Goal: Information Seeking & Learning: Learn about a topic

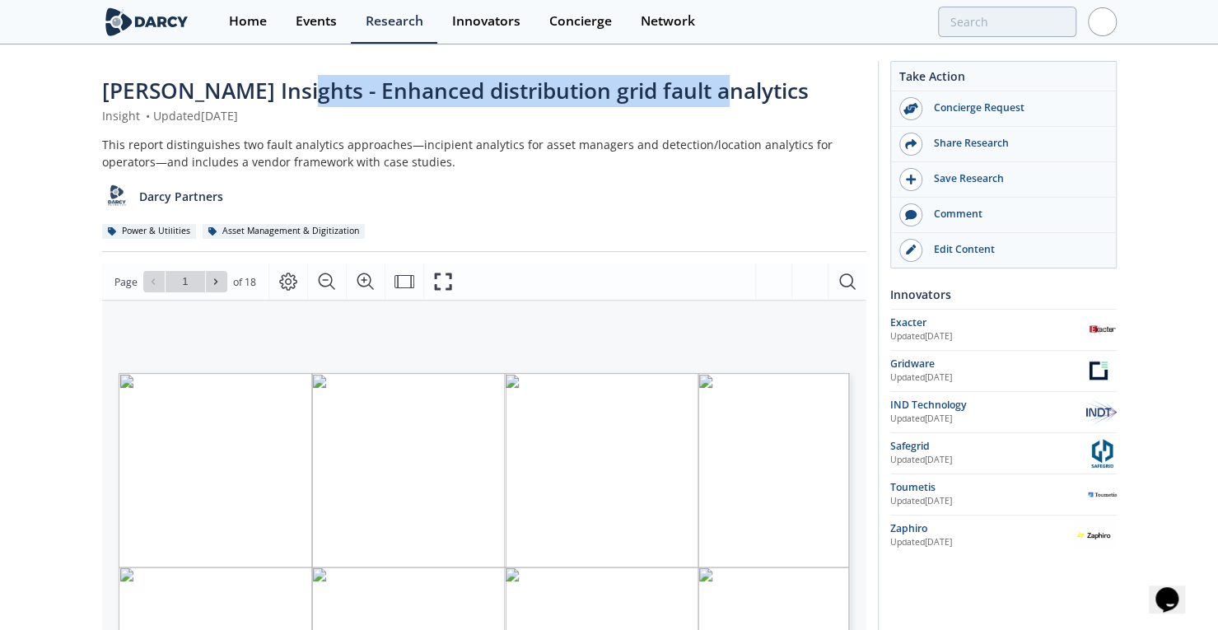
drag, startPoint x: 275, startPoint y: 88, endPoint x: 781, endPoint y: 83, distance: 505.6
click at [781, 83] on div "Darcy Insights - Enhanced distribution grid fault analytics" at bounding box center [484, 91] width 764 height 32
copy span "nhanced distribution grid fault analytics"
click at [287, 100] on span "Darcy Insights - Enhanced distribution grid fault analytics" at bounding box center [455, 91] width 707 height 30
drag, startPoint x: 272, startPoint y: 96, endPoint x: 814, endPoint y: 91, distance: 542.7
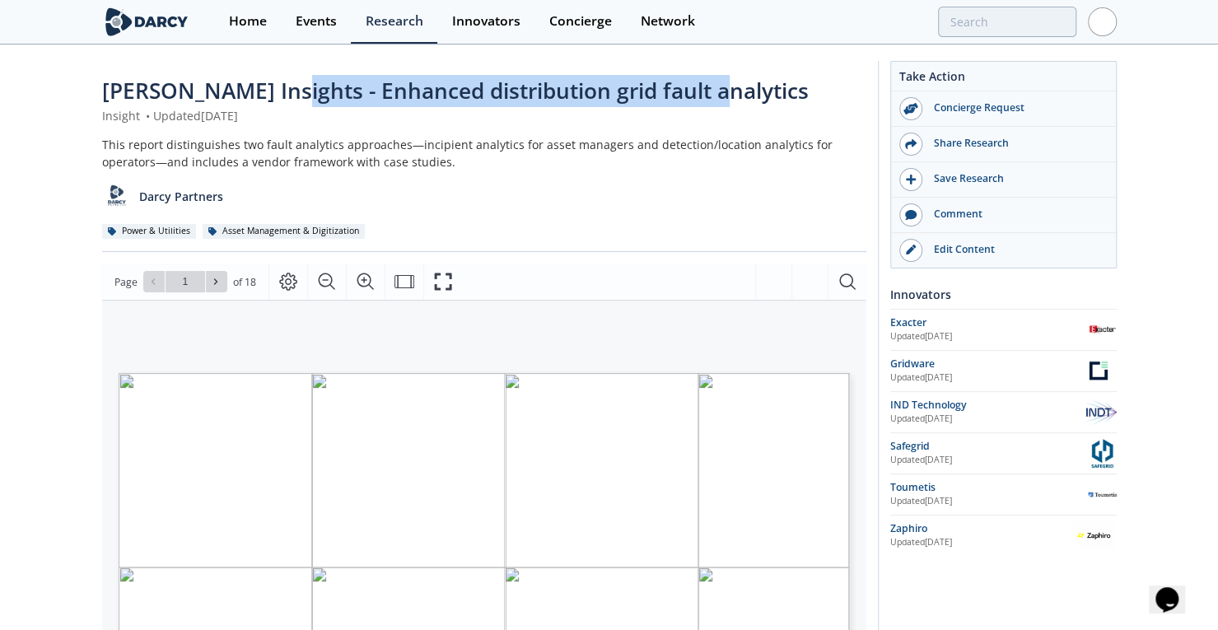
click at [814, 91] on div "Darcy Insights - Enhanced distribution grid fault analytics" at bounding box center [484, 91] width 764 height 32
copy span "Enhanced distribution grid fault analytics"
click at [539, 127] on div "Darcy Insights - Enhanced distribution grid fault analytics Insight • Updated A…" at bounding box center [484, 163] width 764 height 177
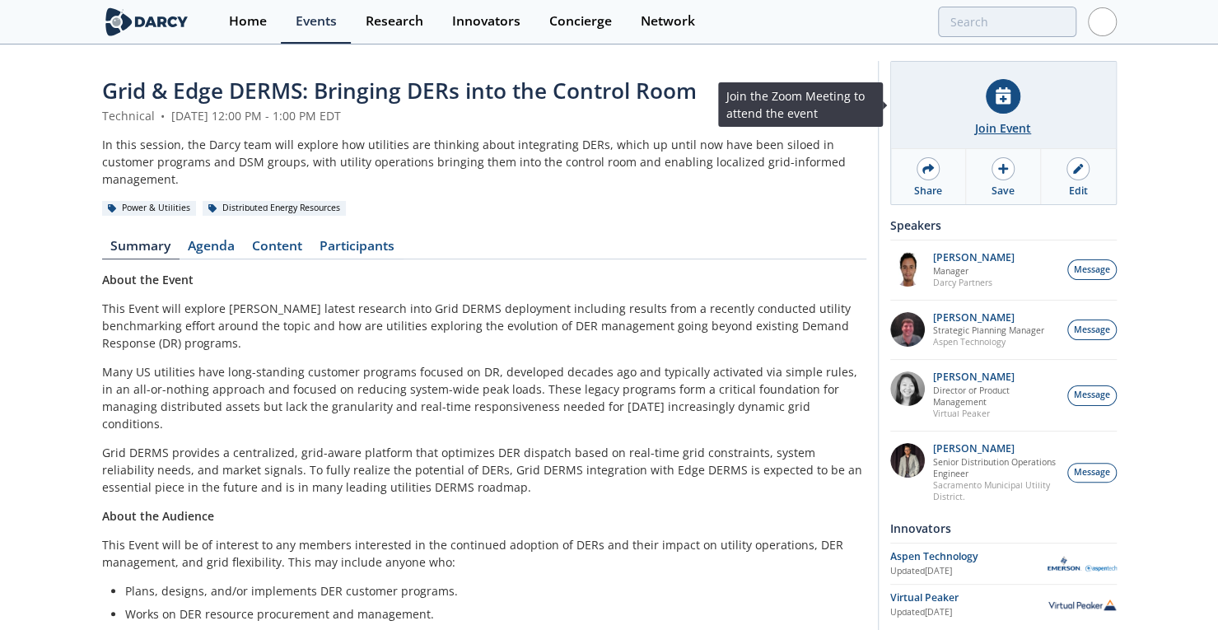
click at [989, 120] on div "Join Event" at bounding box center [1003, 127] width 56 height 17
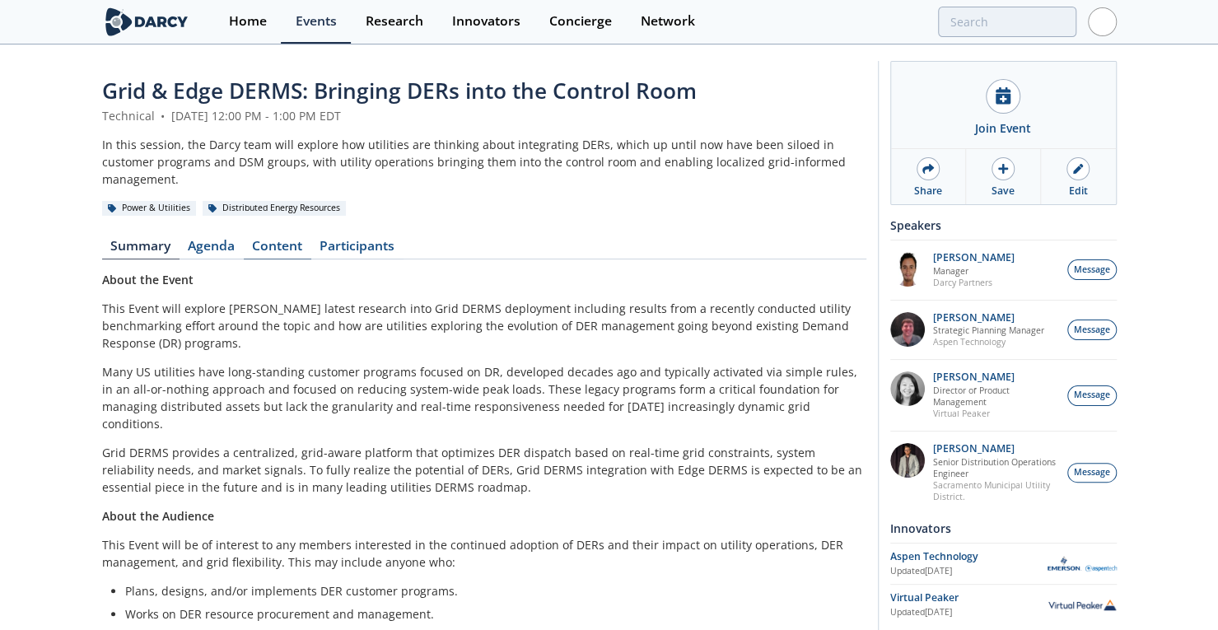
click at [270, 240] on link "Content" at bounding box center [278, 250] width 68 height 20
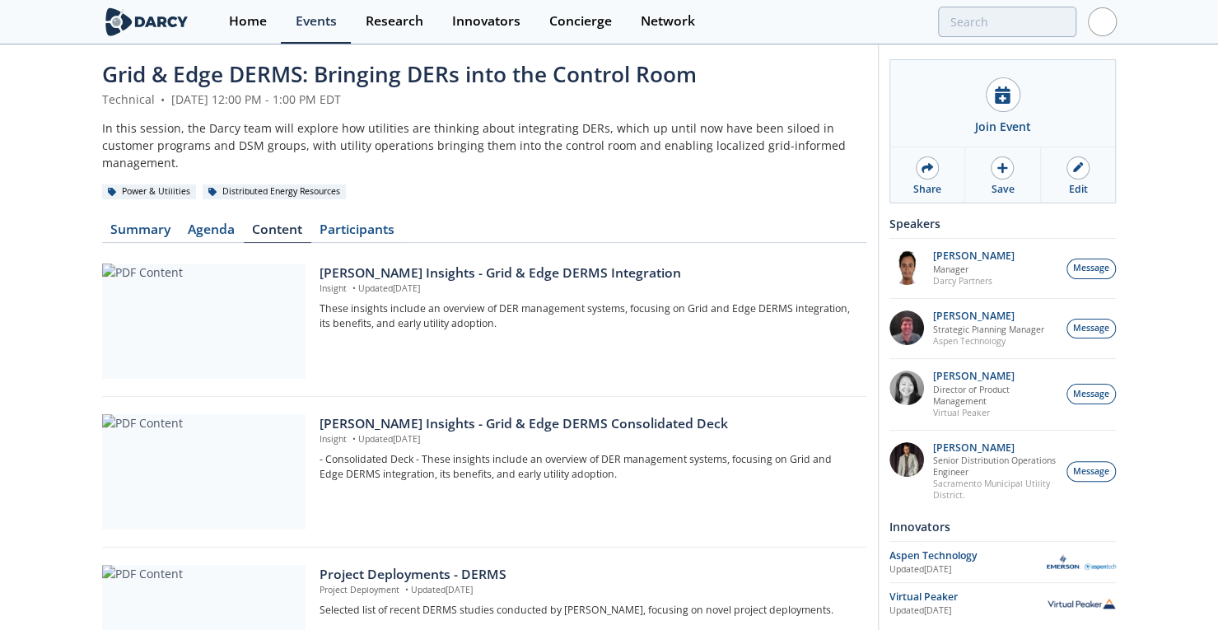
scroll to position [4, 0]
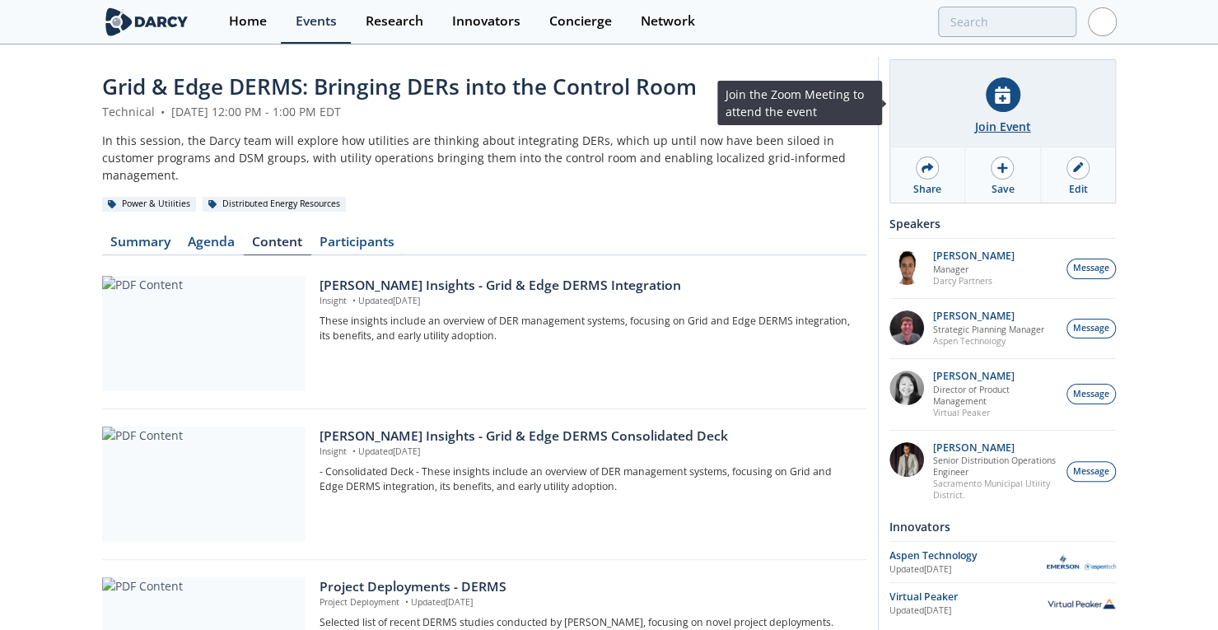
click at [999, 124] on div "Join Event" at bounding box center [1003, 126] width 56 height 17
click at [981, 123] on div "Join Event" at bounding box center [1003, 126] width 56 height 17
click at [1013, 122] on div "Join Event" at bounding box center [1003, 126] width 56 height 17
click at [991, 126] on div "Join Event" at bounding box center [1003, 126] width 56 height 17
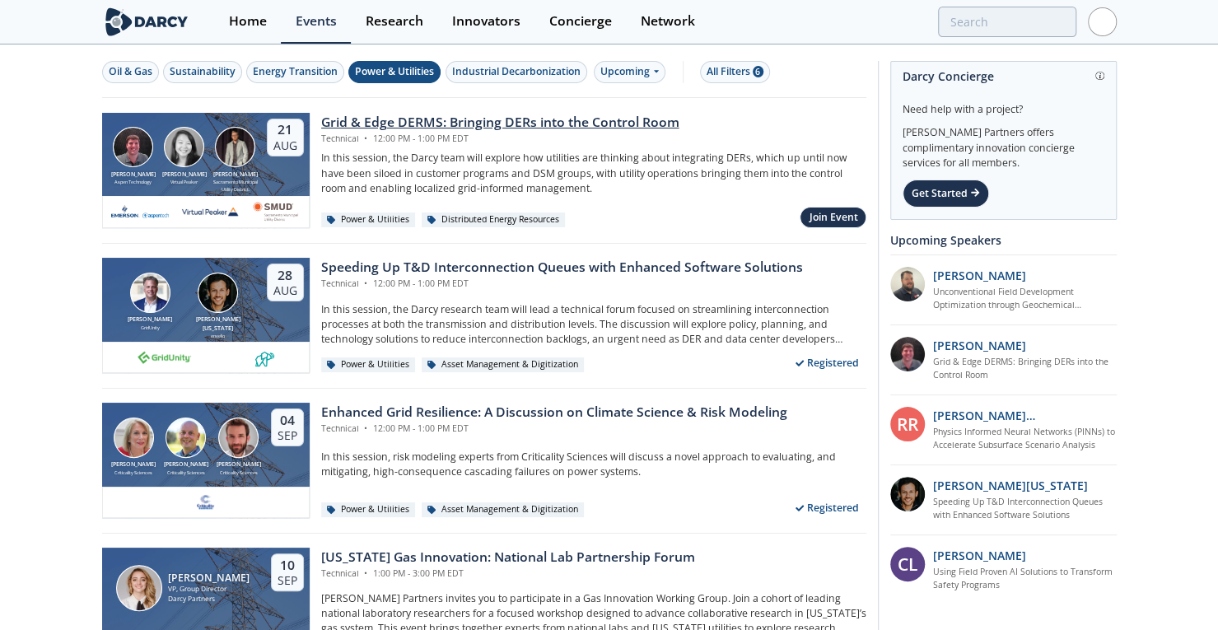
click at [417, 119] on div "Grid & Edge DERMS: Bringing DERs into the Control Room" at bounding box center [500, 123] width 358 height 20
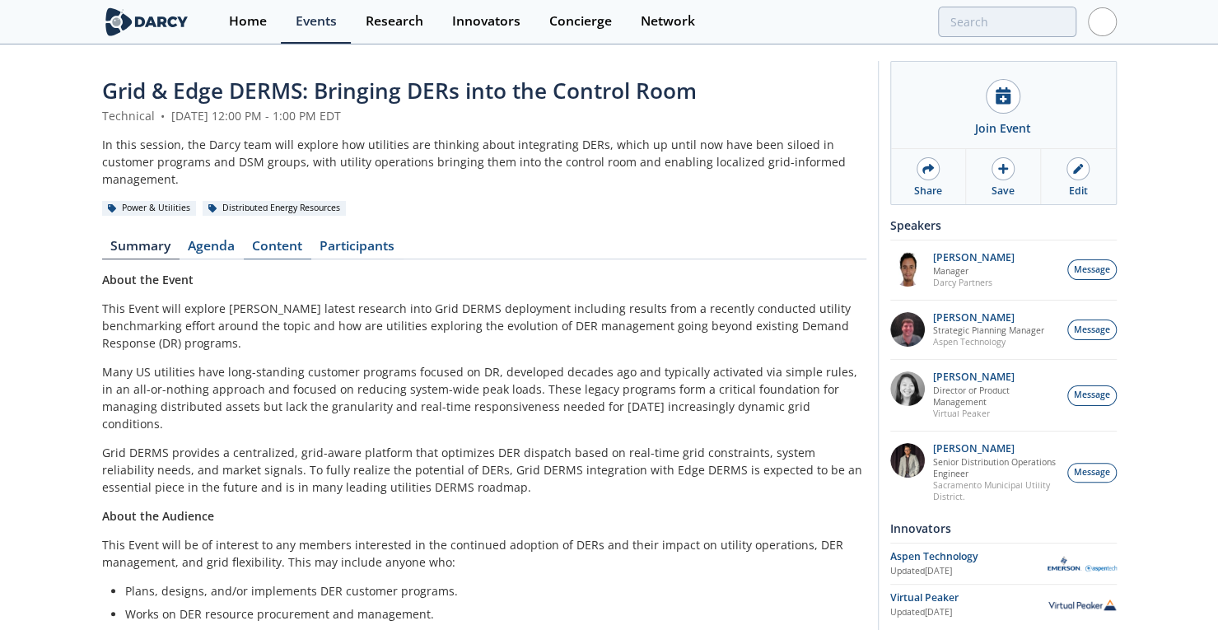
click at [288, 240] on link "Content" at bounding box center [278, 250] width 68 height 20
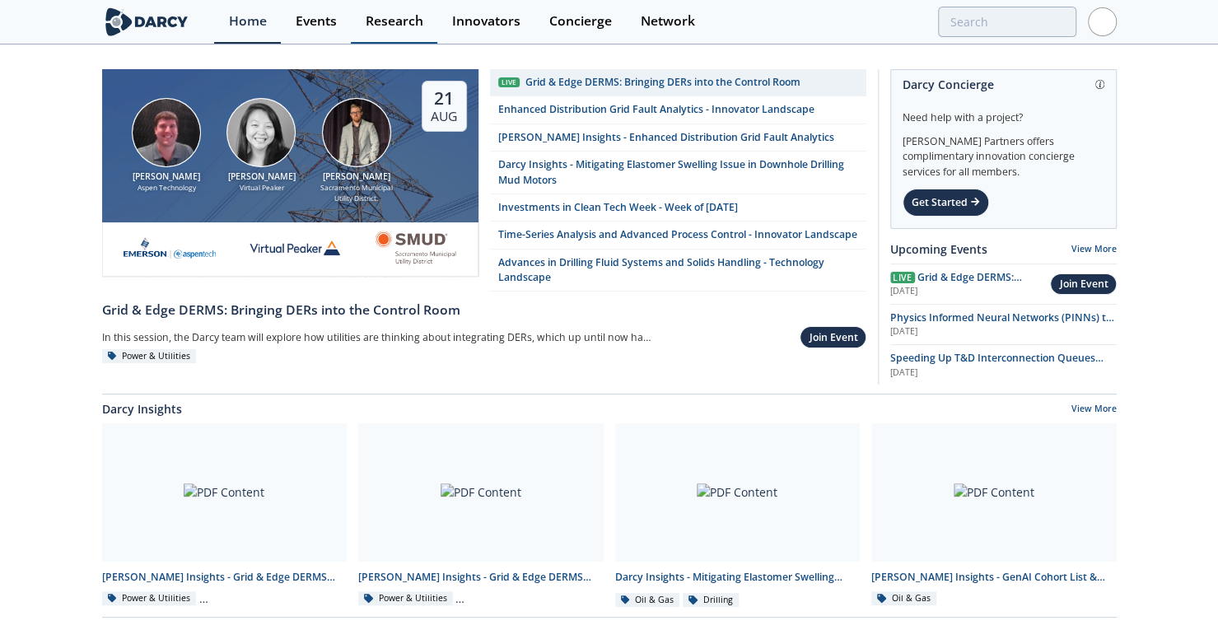
click at [372, 15] on div "Research" at bounding box center [395, 21] width 58 height 13
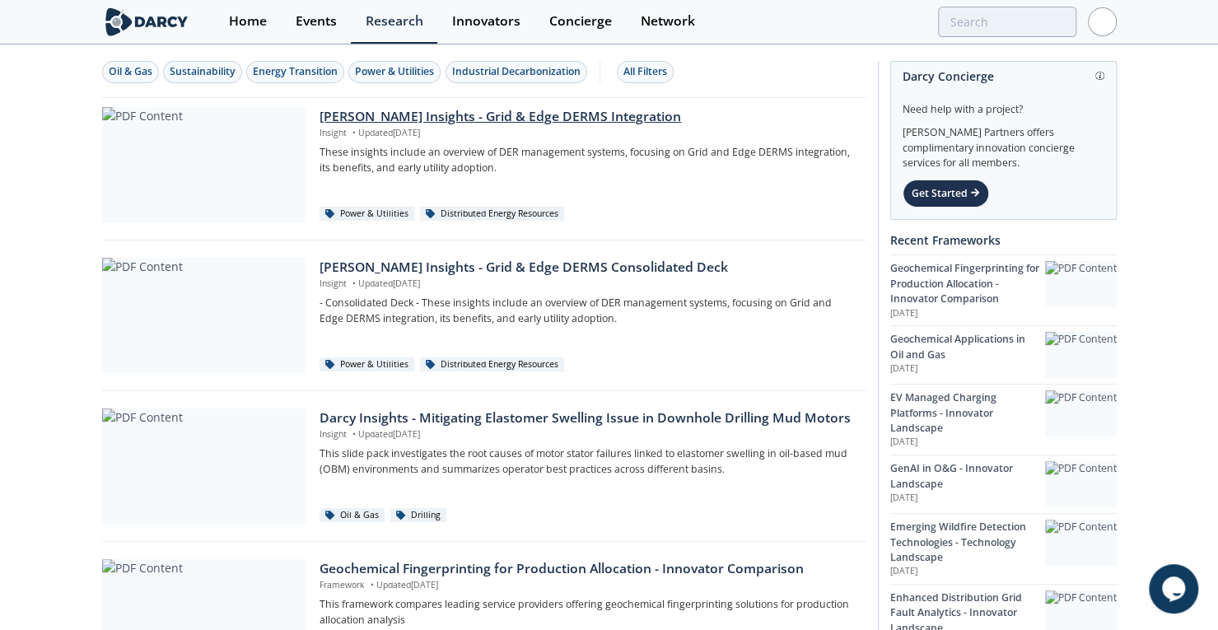
click at [487, 120] on div "Darcy Insights - Grid & Edge DERMS Integration" at bounding box center [586, 117] width 534 height 20
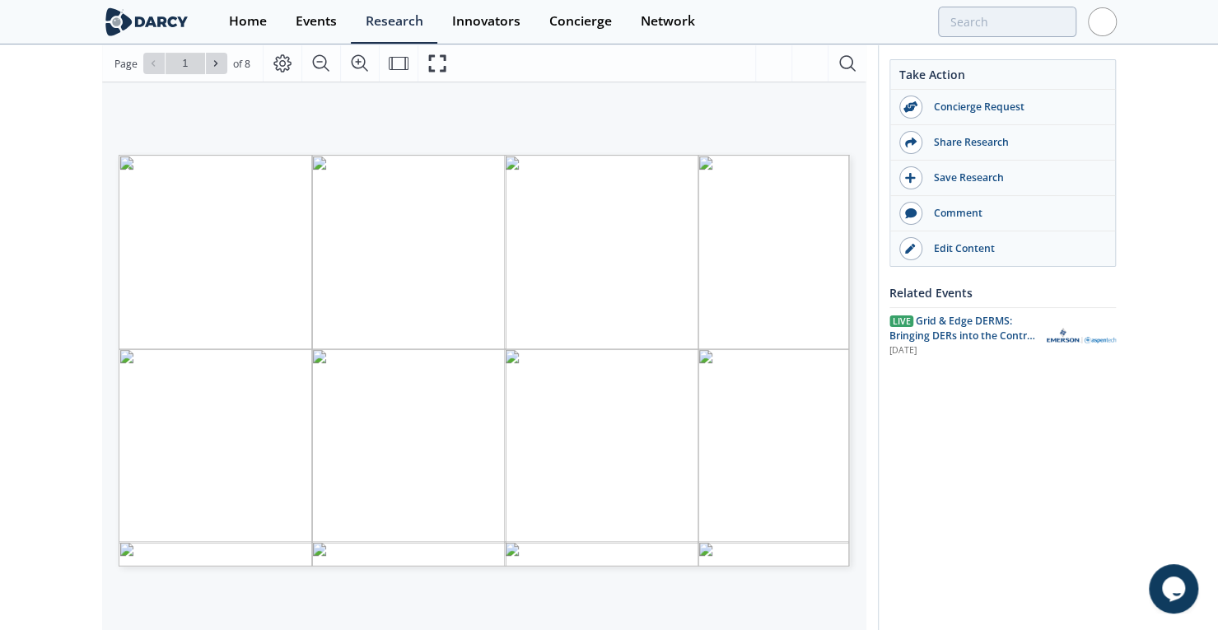
scroll to position [209, 0]
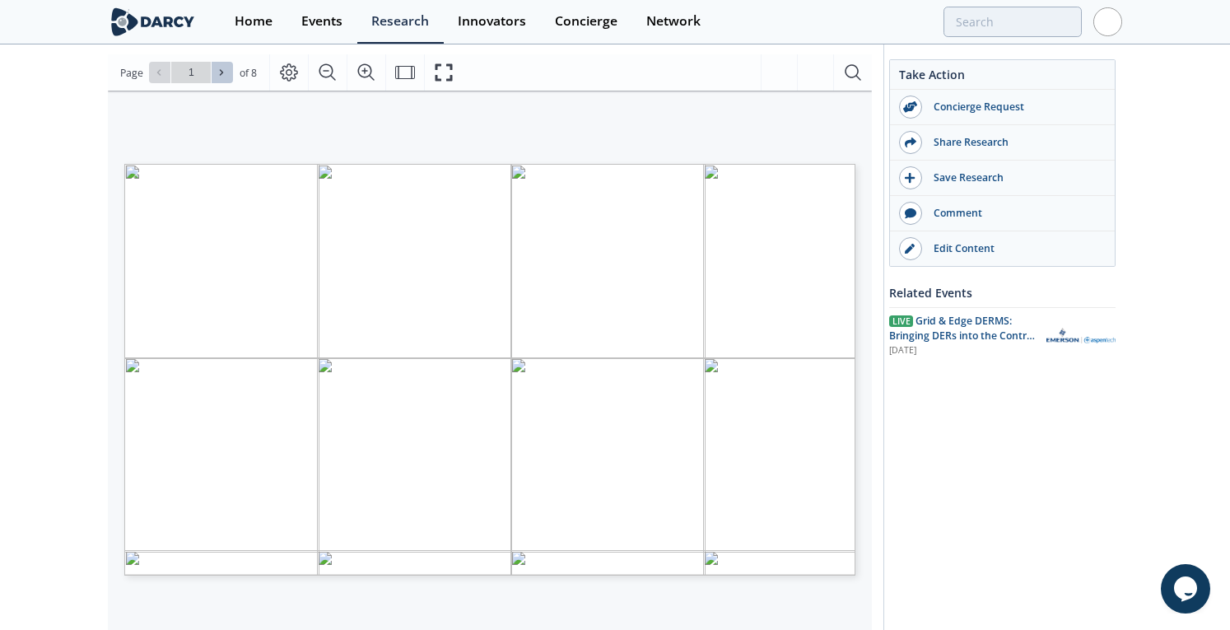
click at [217, 75] on icon at bounding box center [222, 73] width 10 height 10
type input "2"
click at [217, 75] on icon at bounding box center [222, 73] width 10 height 10
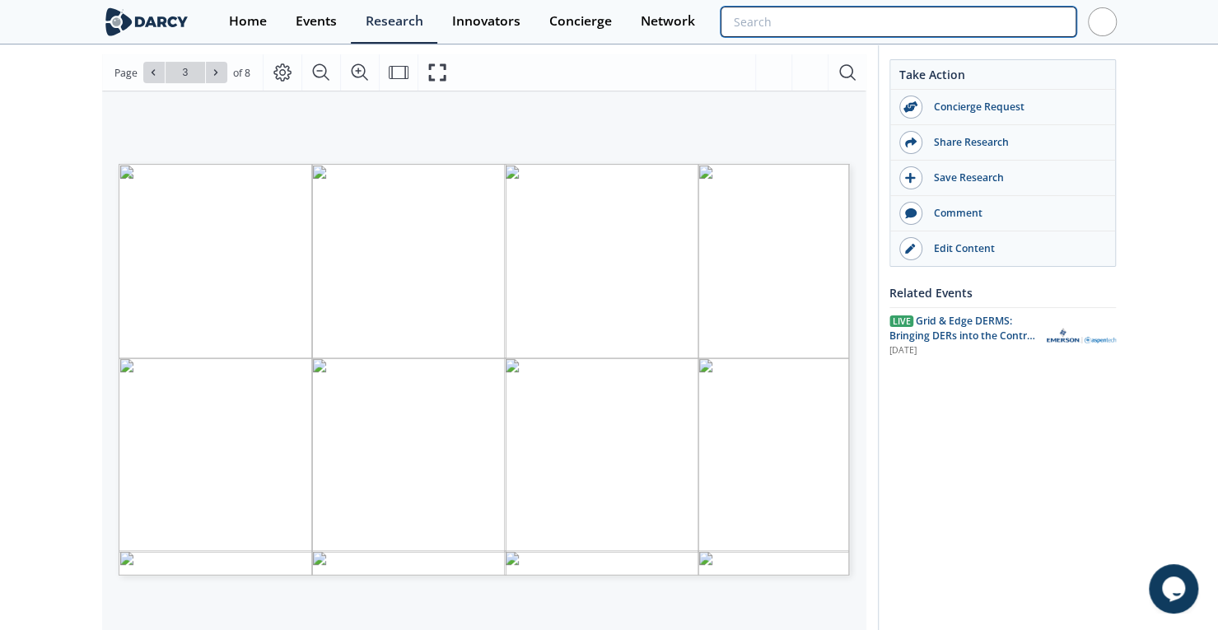
click at [971, 16] on input "search" at bounding box center [898, 22] width 355 height 30
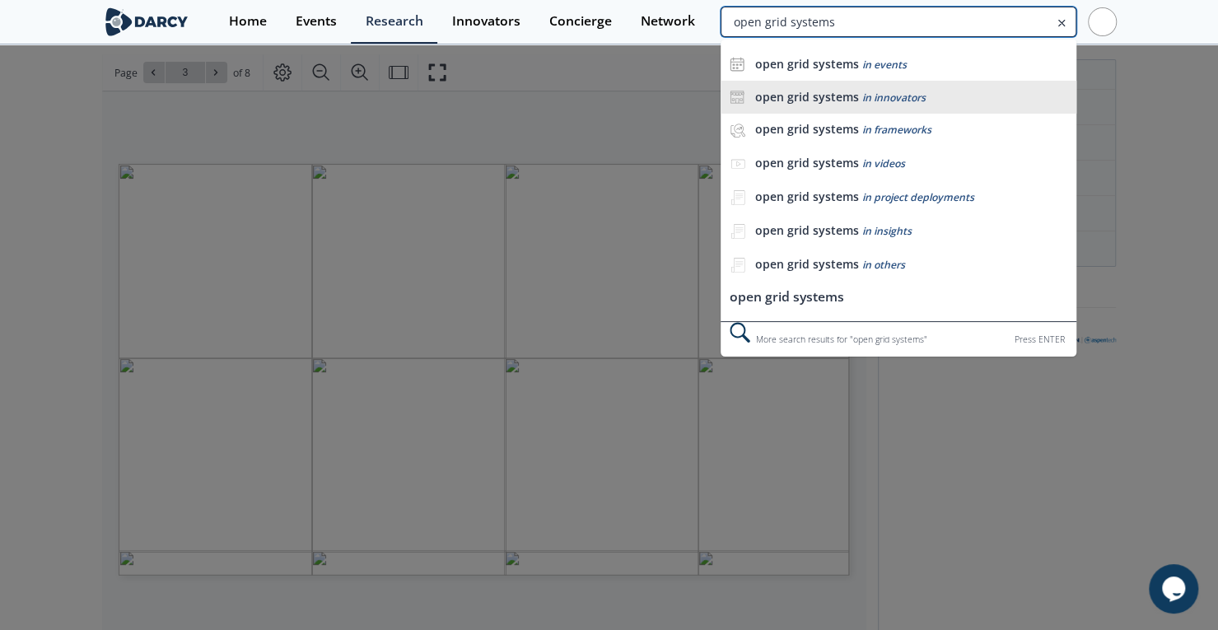
type input "open grid systems"
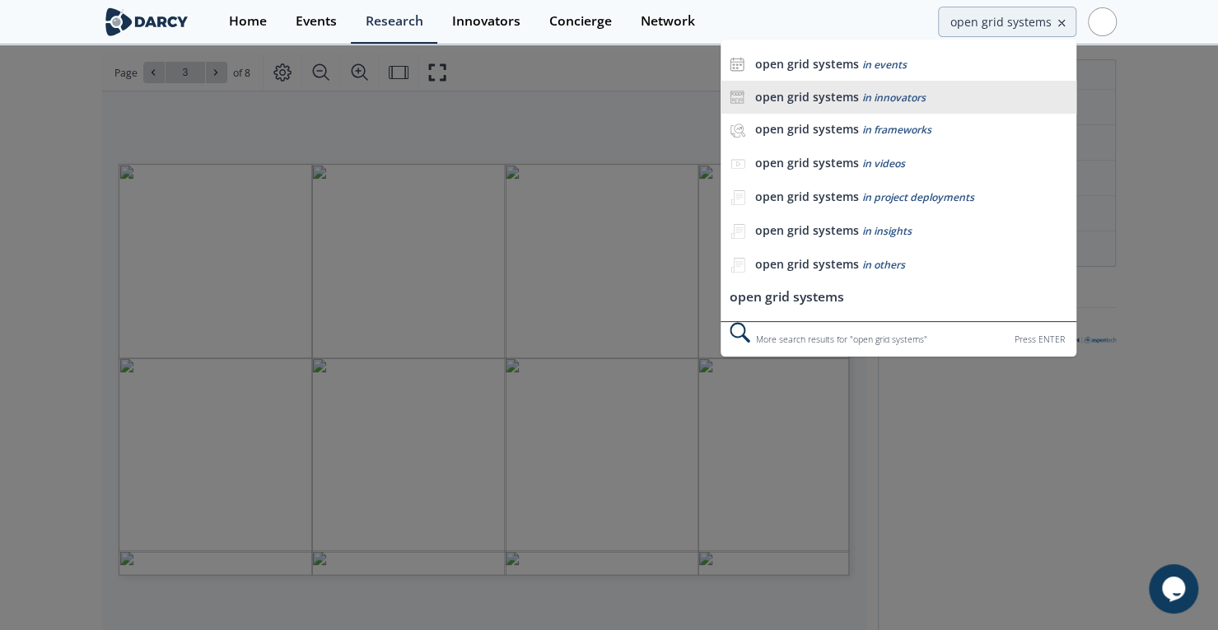
click at [819, 105] on li "open grid systems in innovators" at bounding box center [898, 97] width 355 height 33
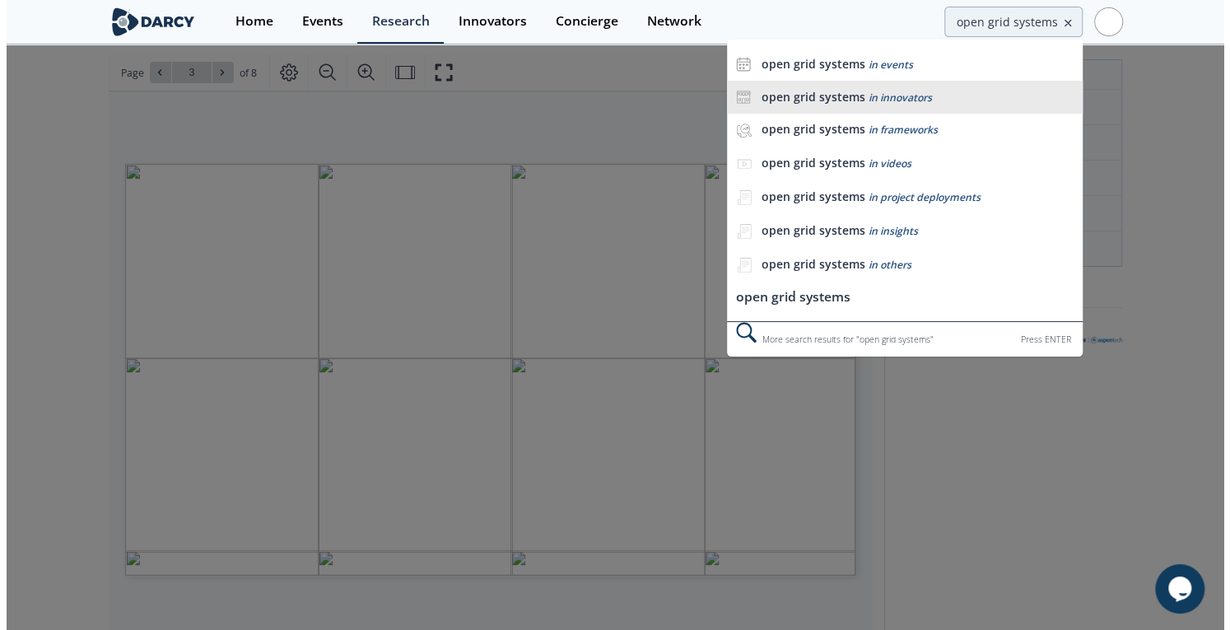
scroll to position [0, 0]
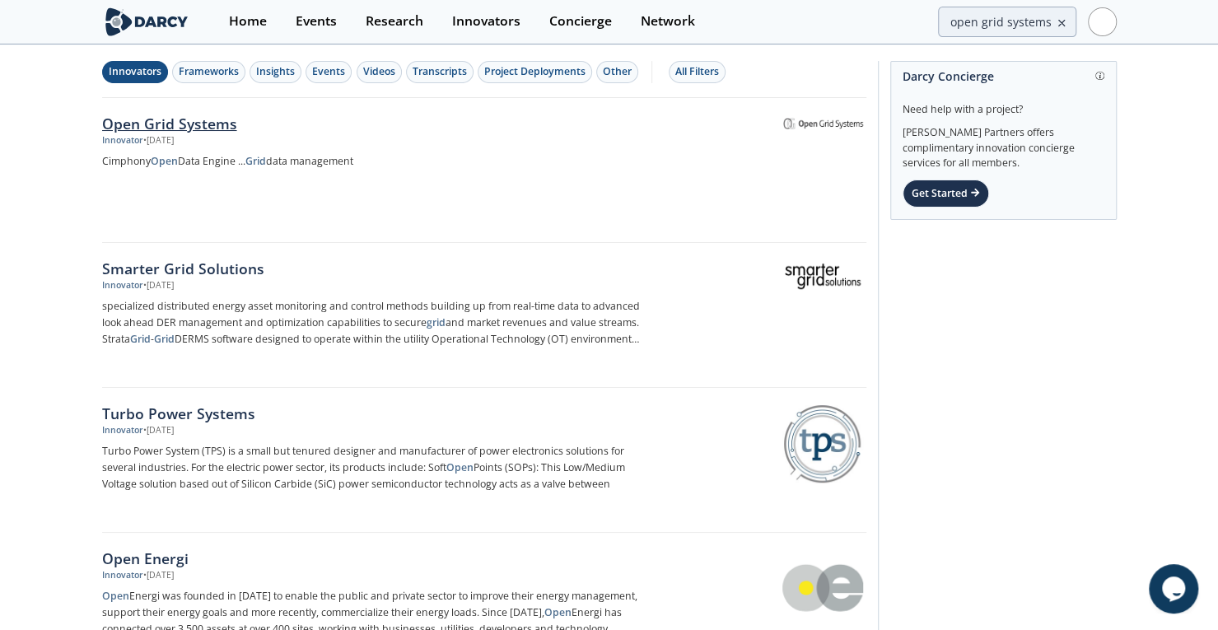
click at [182, 123] on div "Open Grid Systems" at bounding box center [374, 123] width 545 height 21
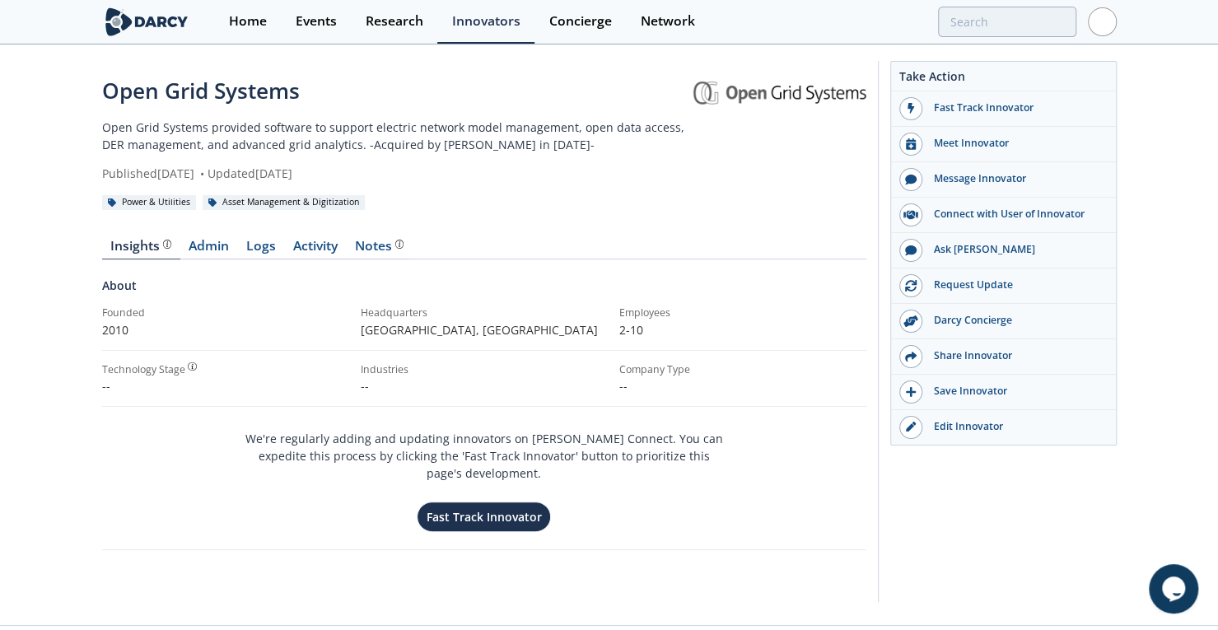
click at [338, 72] on div "Open Grid Systems Open Grid Systems provided software to support electric netwo…" at bounding box center [609, 324] width 1014 height 556
type input "open grid systems"
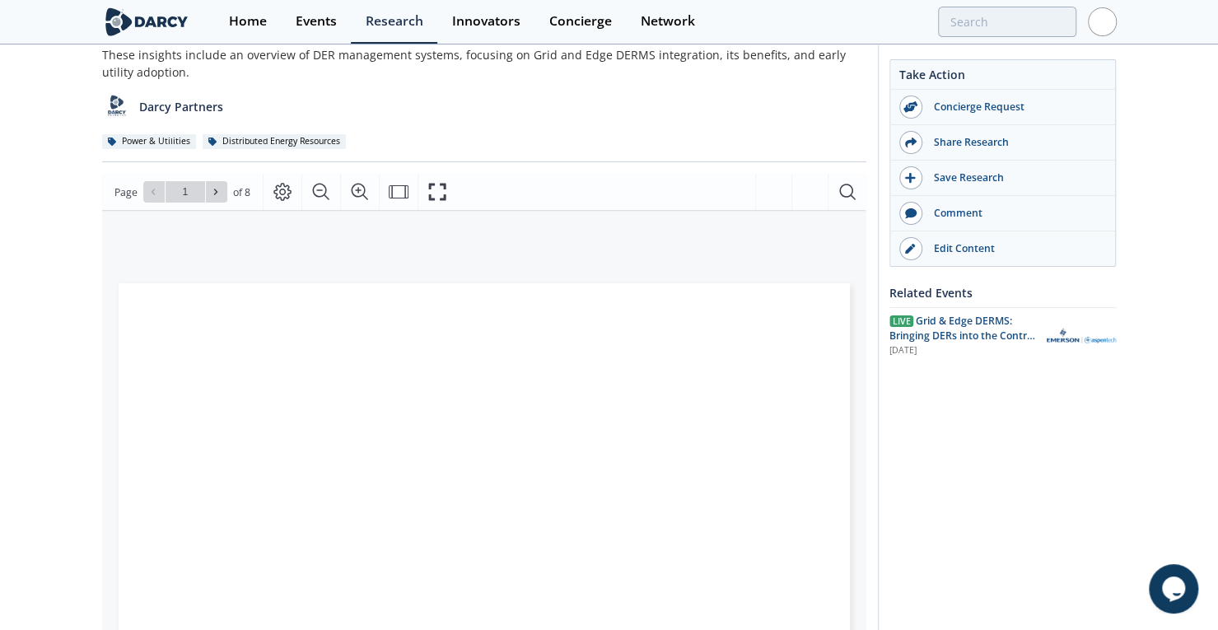
scroll to position [209, 0]
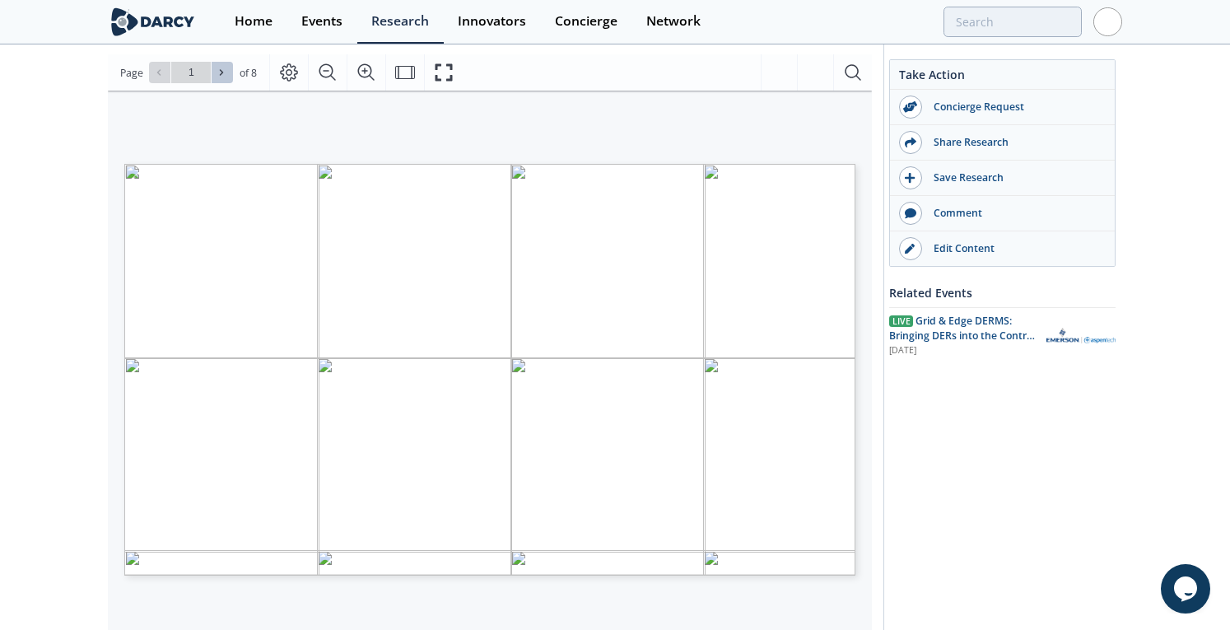
click at [222, 71] on icon at bounding box center [222, 73] width 10 height 10
click at [157, 63] on button at bounding box center [159, 72] width 21 height 21
click at [223, 74] on icon at bounding box center [222, 73] width 10 height 10
click at [160, 75] on icon at bounding box center [159, 73] width 10 height 10
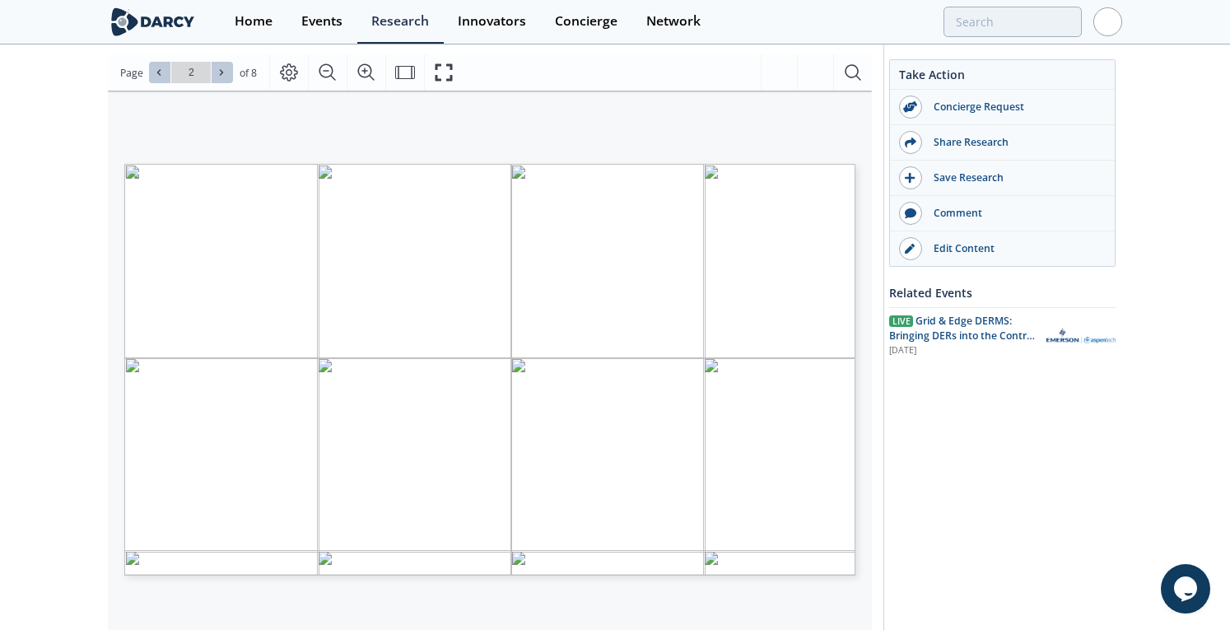
click at [228, 76] on button at bounding box center [222, 72] width 21 height 21
click at [227, 76] on button at bounding box center [222, 72] width 21 height 21
click at [222, 72] on icon at bounding box center [222, 73] width 10 height 10
click at [226, 75] on span at bounding box center [223, 73] width 12 height 12
click at [225, 74] on icon at bounding box center [222, 73] width 10 height 10
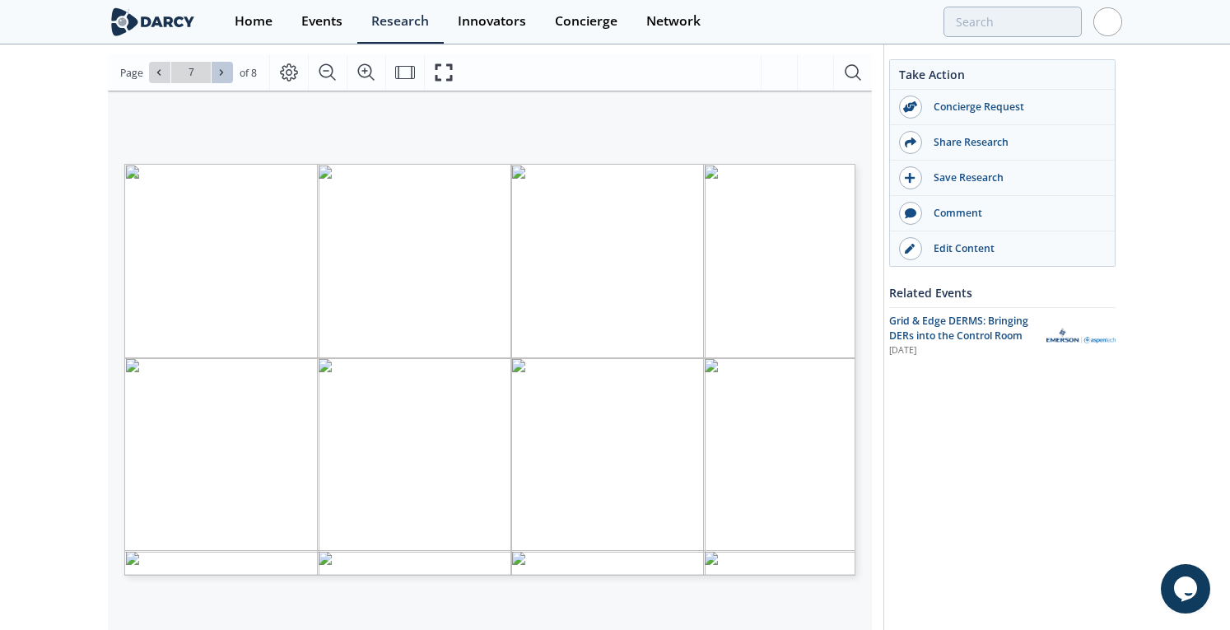
click at [219, 72] on icon at bounding box center [222, 73] width 10 height 10
type input "8"
